Goal: Task Accomplishment & Management: Manage account settings

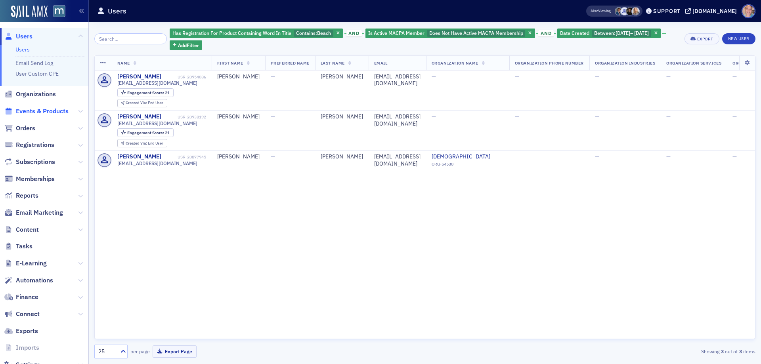
click at [36, 112] on span "Events & Products" at bounding box center [42, 111] width 53 height 9
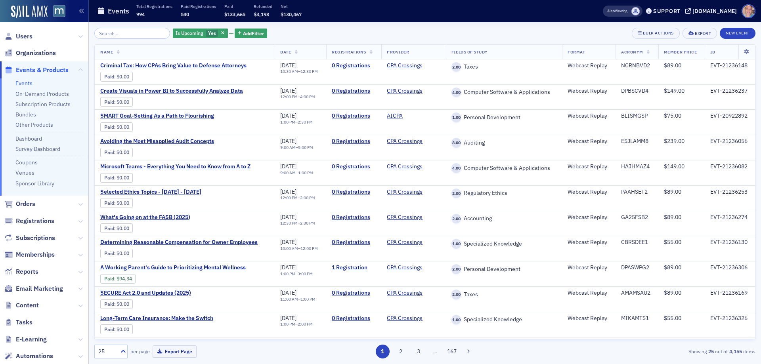
click at [25, 84] on link "Events" at bounding box center [23, 83] width 17 height 7
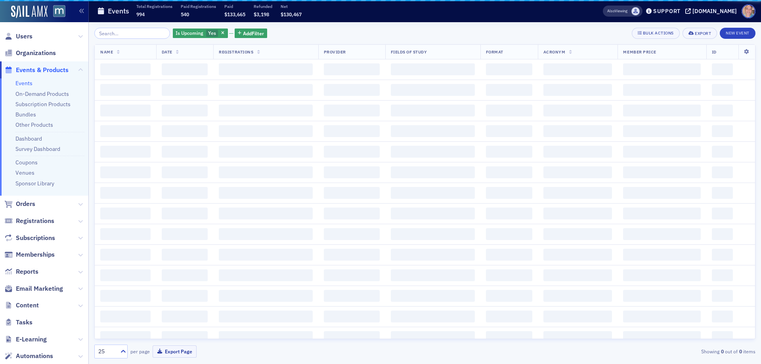
click at [134, 30] on input "search" at bounding box center [132, 33] width 76 height 11
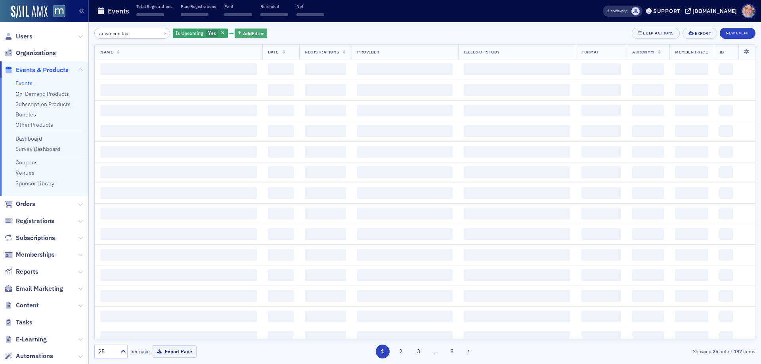
type input "advanced tax"
click at [251, 34] on span "Add Filter" at bounding box center [253, 33] width 21 height 7
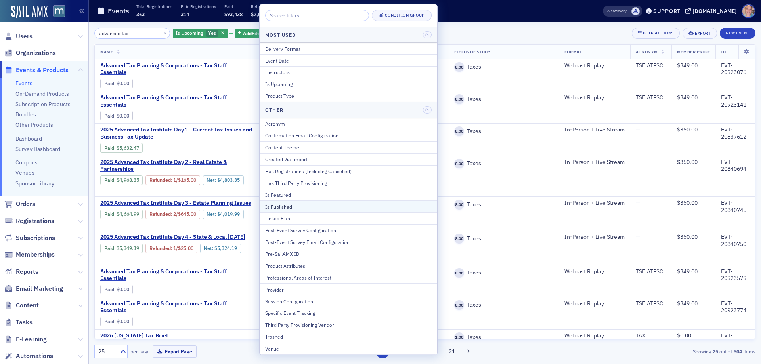
click at [304, 206] on div "Is Published" at bounding box center [348, 206] width 166 height 7
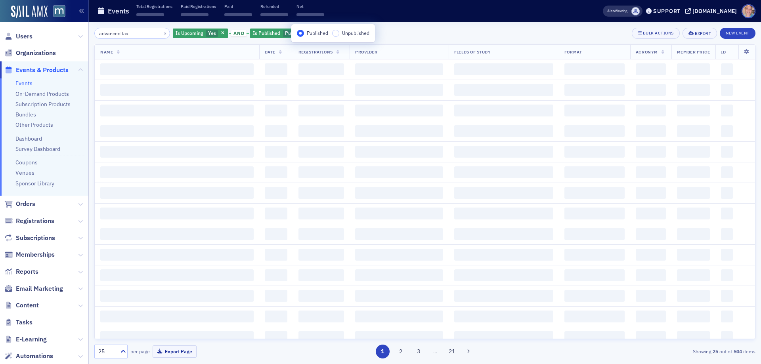
click at [411, 32] on div "advanced tax × Is Upcoming Yes and Is Published Published Add Filter Bulk Actio…" at bounding box center [424, 33] width 661 height 11
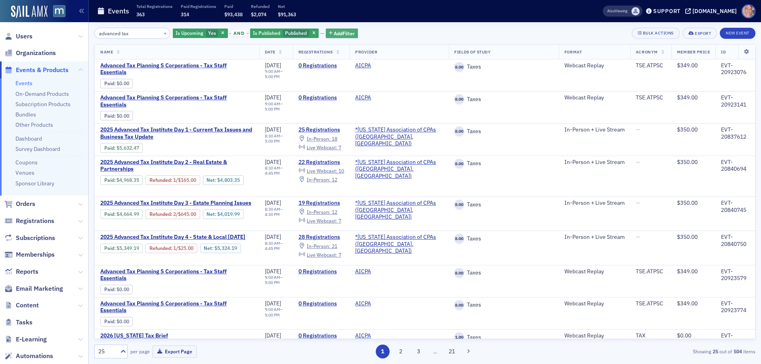
click at [334, 30] on span "Add Filter" at bounding box center [344, 33] width 21 height 7
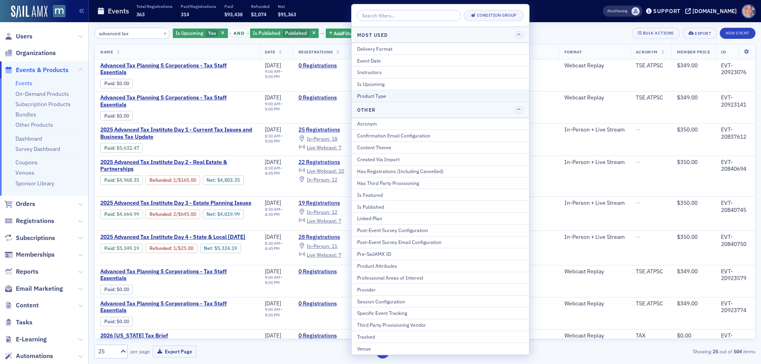
click at [394, 95] on div "Product Type" at bounding box center [440, 95] width 166 height 7
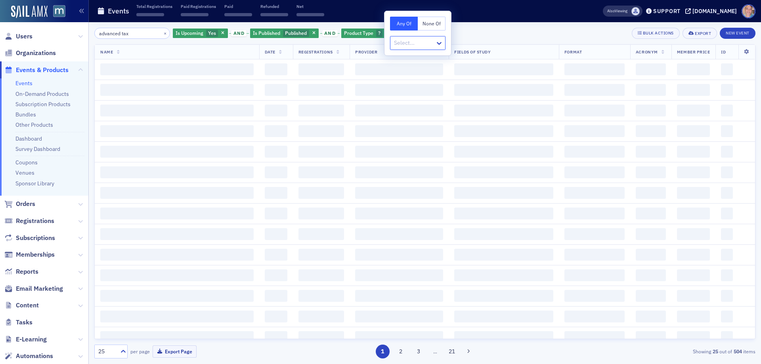
click at [420, 43] on div at bounding box center [413, 43] width 41 height 10
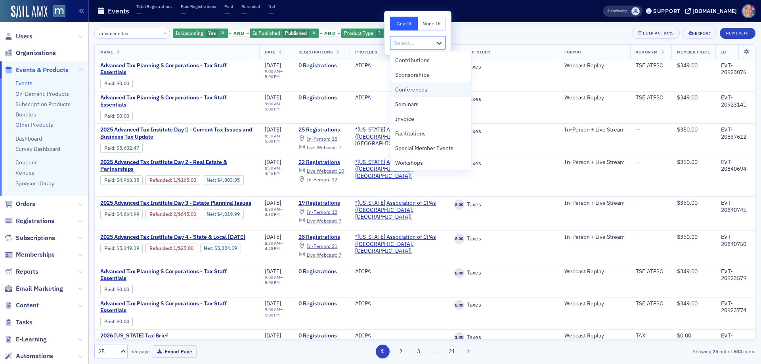
click at [425, 88] on span "Conferences" at bounding box center [411, 90] width 32 height 8
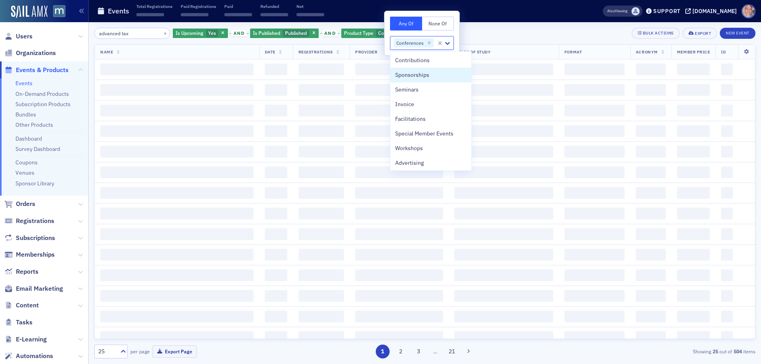
click at [507, 34] on div "advanced tax × Is Upcoming Yes and Is Published Published and Product Type Conf…" at bounding box center [424, 33] width 661 height 11
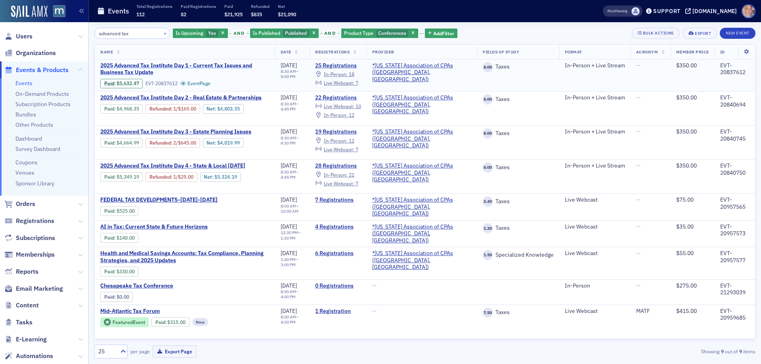
click at [118, 67] on span "2025 Advanced Tax Institute Day 1 - Current Tax Issues and Business Tax Update" at bounding box center [184, 69] width 169 height 14
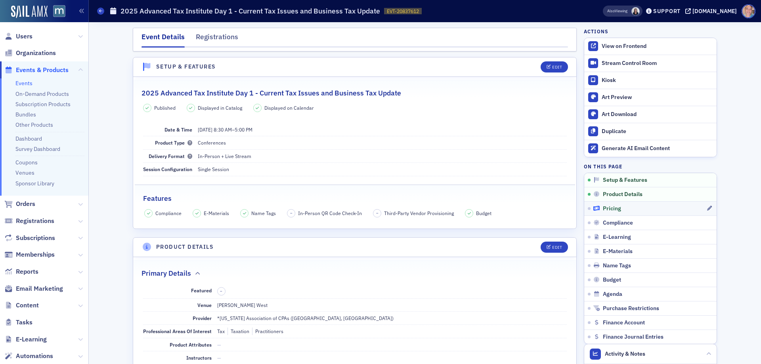
click at [662, 212] on div "Pricing" at bounding box center [649, 208] width 113 height 7
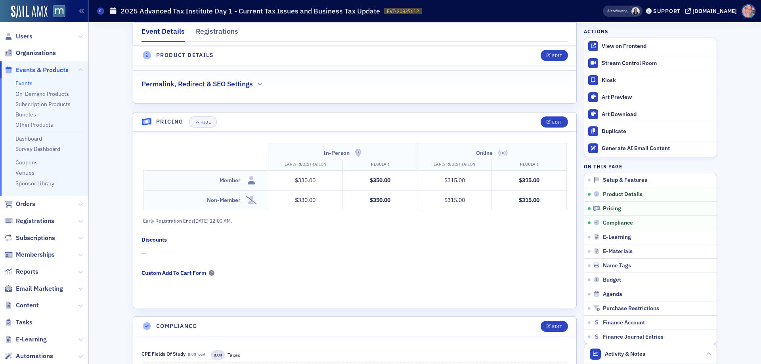
scroll to position [637, 0]
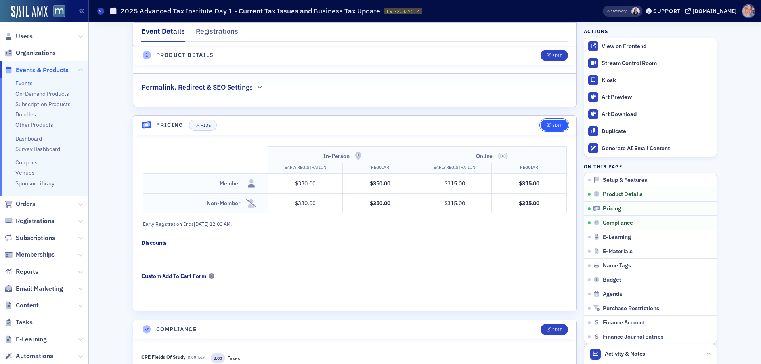
click at [552, 128] on div "Edit" at bounding box center [557, 125] width 10 height 4
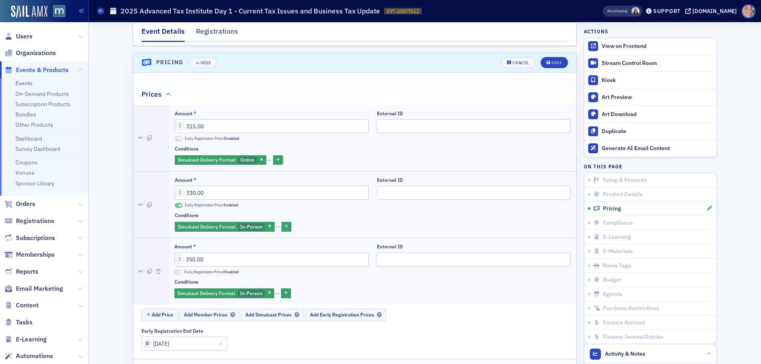
scroll to position [716, 0]
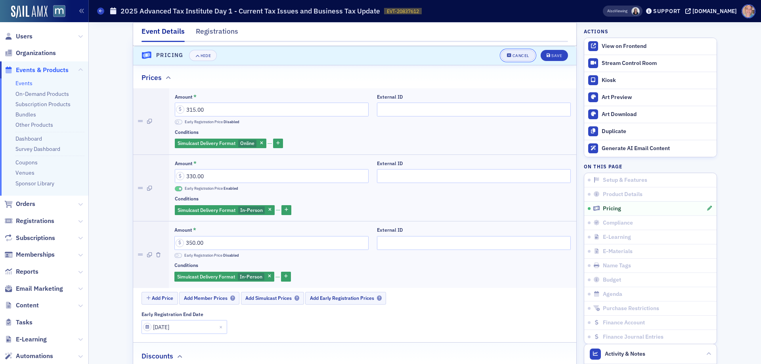
click at [515, 56] on div "Cancel" at bounding box center [520, 55] width 17 height 4
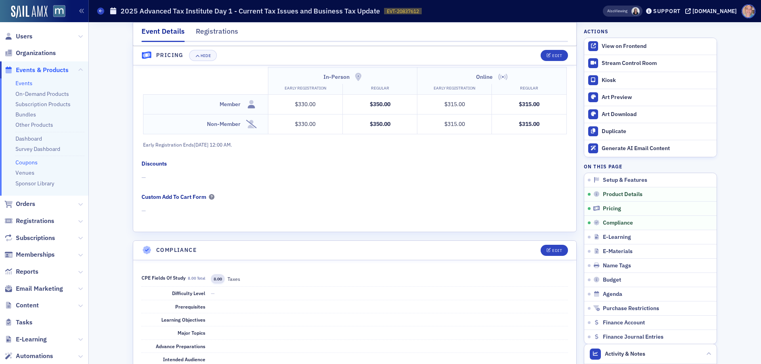
click at [27, 163] on link "Coupons" at bounding box center [26, 162] width 22 height 7
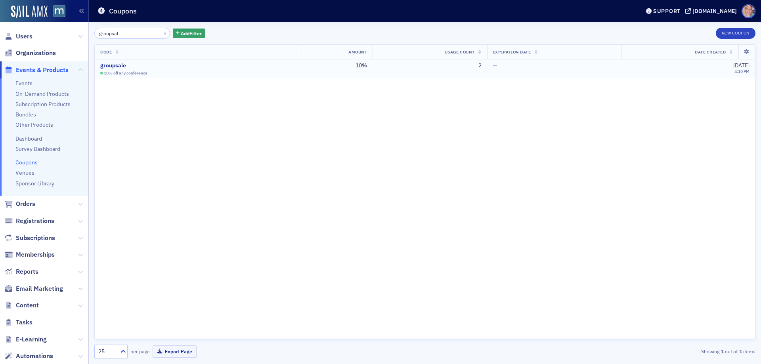
type input "groupsal"
click at [119, 63] on div "groupsale" at bounding box center [138, 65] width 76 height 7
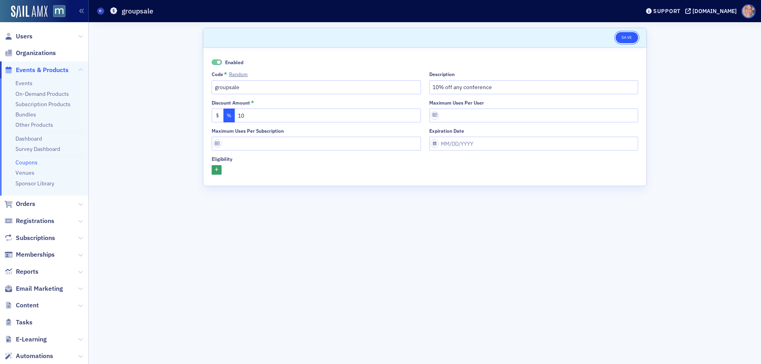
click at [627, 37] on button "Save" at bounding box center [626, 37] width 23 height 11
click at [22, 82] on link "Events" at bounding box center [23, 83] width 17 height 7
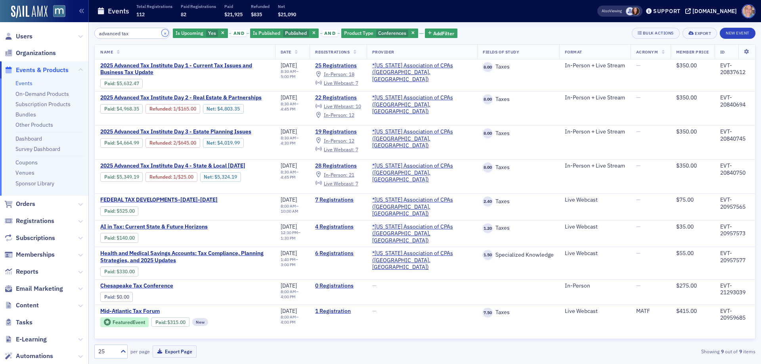
click at [162, 34] on button "×" at bounding box center [165, 32] width 7 height 7
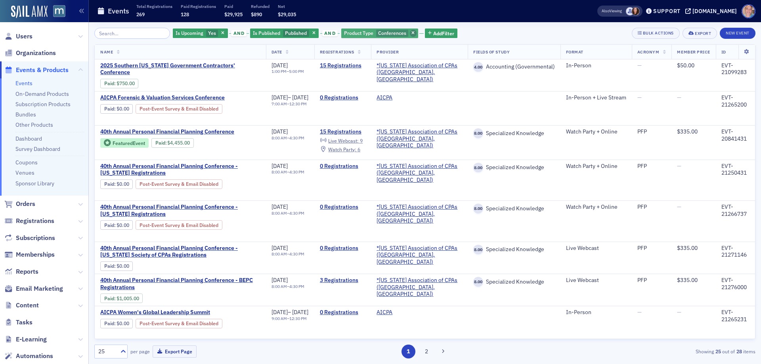
click at [411, 32] on icon "button" at bounding box center [412, 33] width 3 height 4
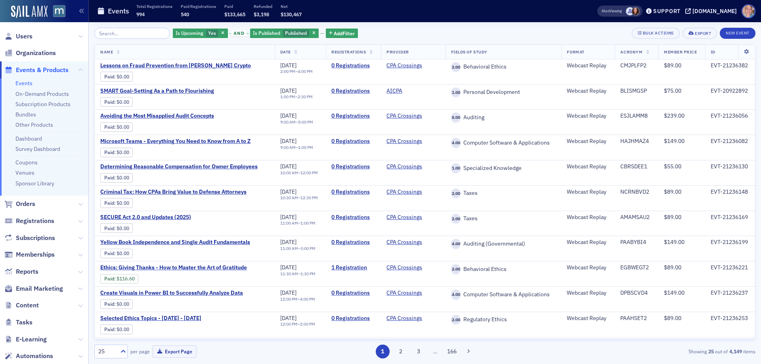
click at [127, 43] on div "Is Upcoming Yes and Is Published Published Add Filter Bulk Actions Export New E…" at bounding box center [424, 193] width 661 height 331
click at [125, 35] on input "search" at bounding box center [132, 33] width 76 height 11
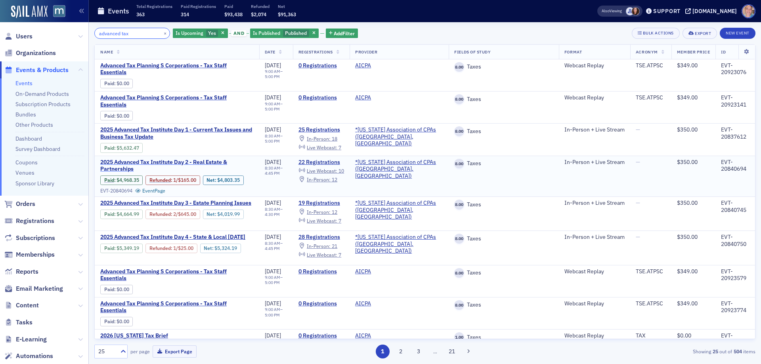
type input "advanced tax"
click at [146, 159] on span "2025 Advanced Tax Institute Day 2 - Real Estate & Partnerships" at bounding box center [176, 166] width 153 height 14
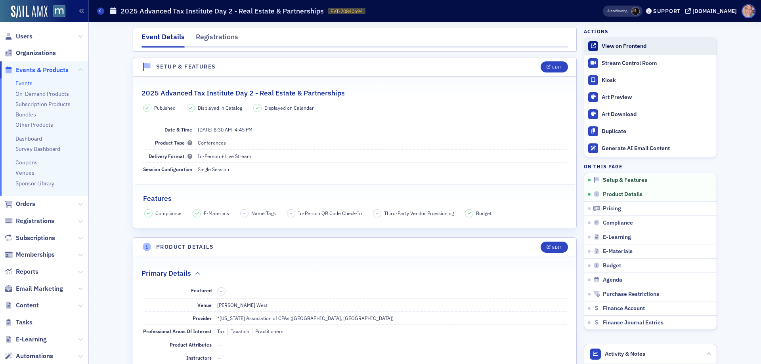
click at [618, 46] on div "View on Frontend" at bounding box center [656, 46] width 111 height 7
